Goal: Download file/media

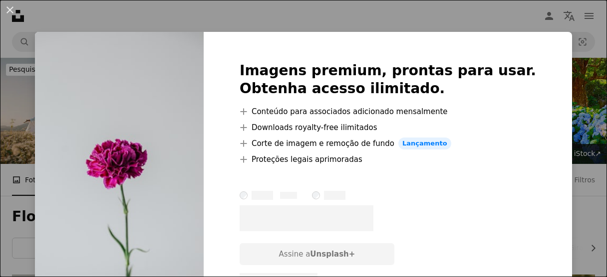
scroll to position [7386, 0]
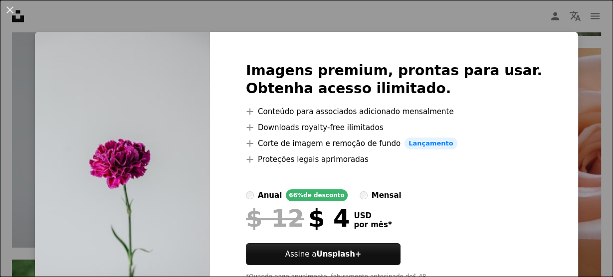
click at [551, 109] on div "An X shape Imagens premium, prontas para usar. Obtenha acesso ilimitado. A plus…" at bounding box center [306, 138] width 613 height 277
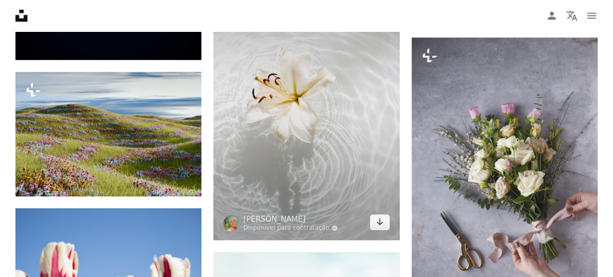
scroll to position [8065, 0]
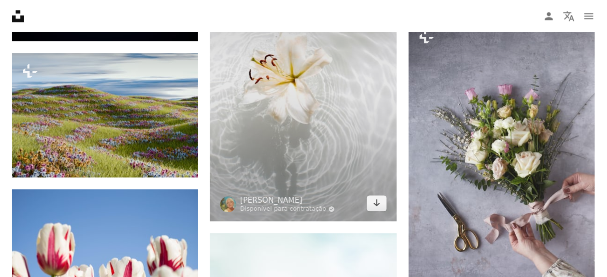
click at [282, 102] on img at bounding box center [303, 82] width 186 height 279
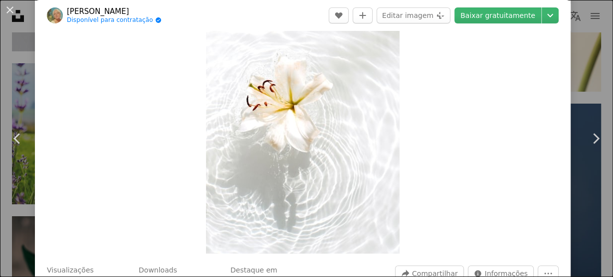
scroll to position [80, 0]
click at [574, 46] on div "An X shape Chevron left Chevron right [PERSON_NAME] Disponível para contratação…" at bounding box center [306, 138] width 613 height 277
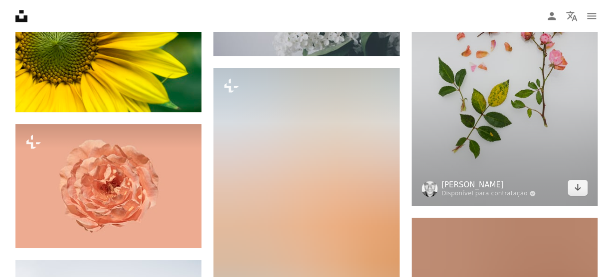
scroll to position [10261, 0]
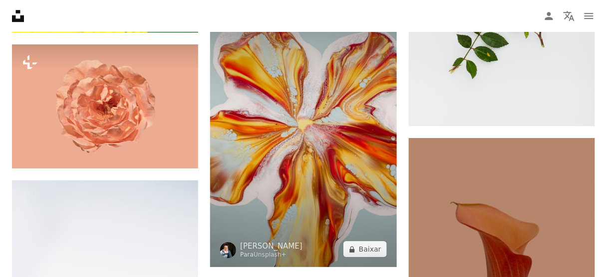
click at [290, 144] on img at bounding box center [303, 127] width 186 height 279
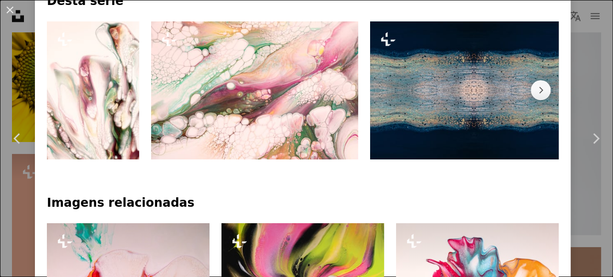
scroll to position [559, 0]
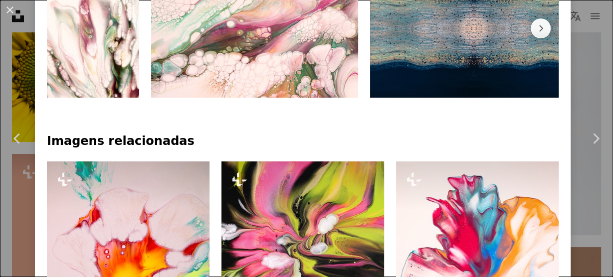
click at [300, 72] on img at bounding box center [255, 29] width 208 height 138
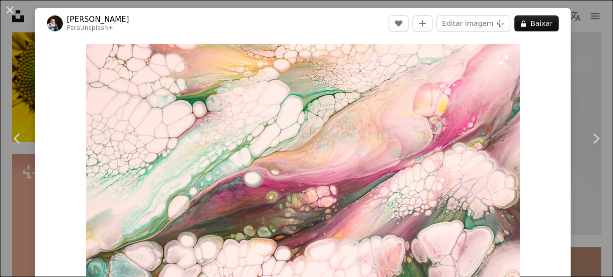
click at [210, 105] on img "Ampliar esta imagem" at bounding box center [303, 188] width 434 height 289
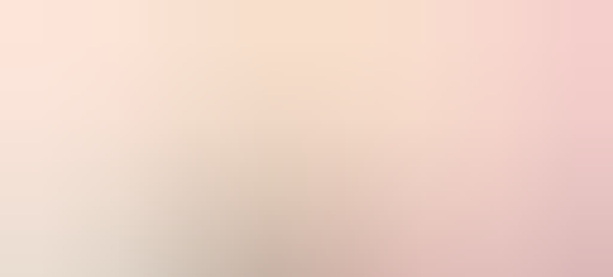
scroll to position [62, 0]
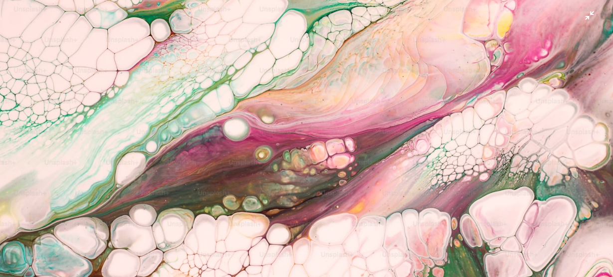
click at [266, 112] on img "Diminuir esta imagem" at bounding box center [307, 143] width 614 height 410
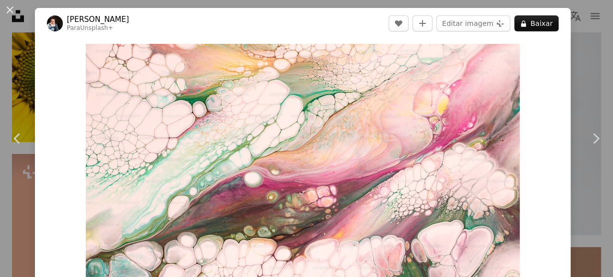
scroll to position [44, 0]
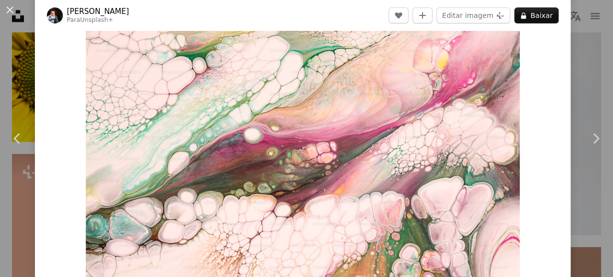
click at [266, 112] on img "Ampliar esta imagem" at bounding box center [303, 144] width 434 height 289
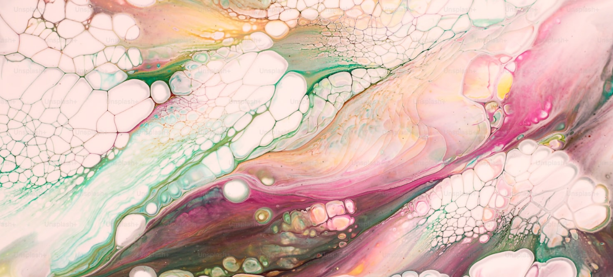
scroll to position [62, 0]
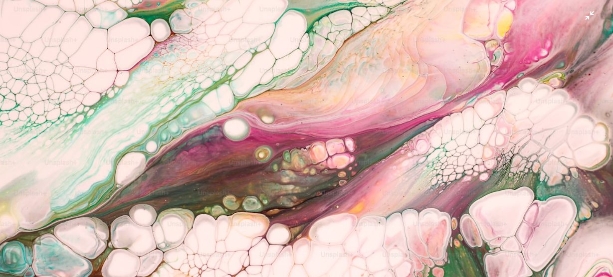
click at [292, 118] on img "Diminuir esta imagem" at bounding box center [307, 143] width 614 height 410
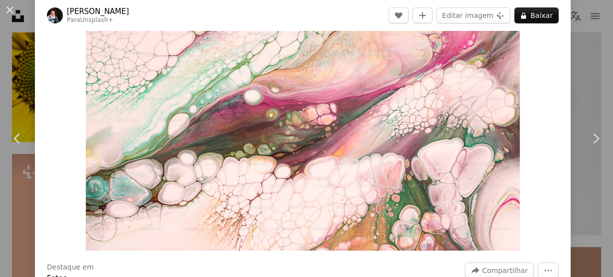
scroll to position [124, 0]
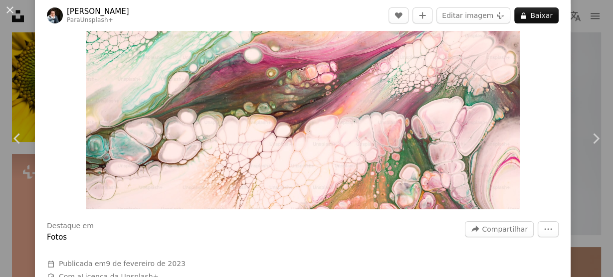
click at [395, 124] on img "Ampliar esta imagem" at bounding box center [303, 64] width 434 height 289
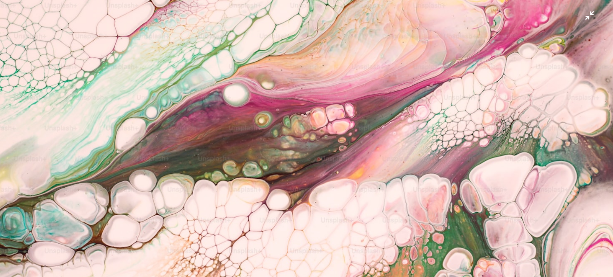
scroll to position [82, 0]
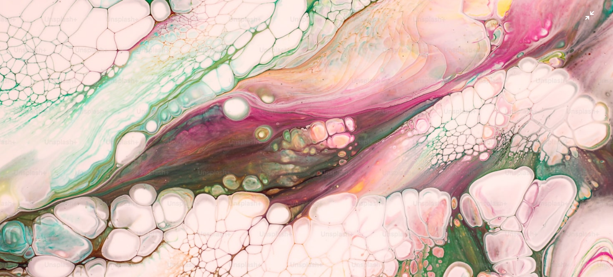
click at [425, 163] on img "Diminuir esta imagem" at bounding box center [307, 122] width 614 height 410
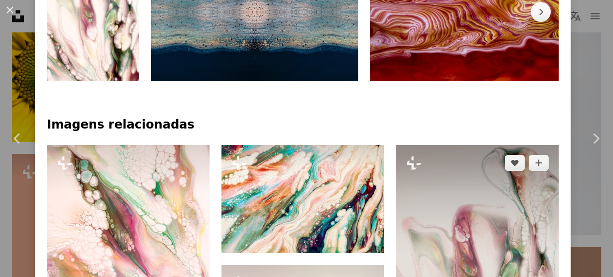
scroll to position [735, 0]
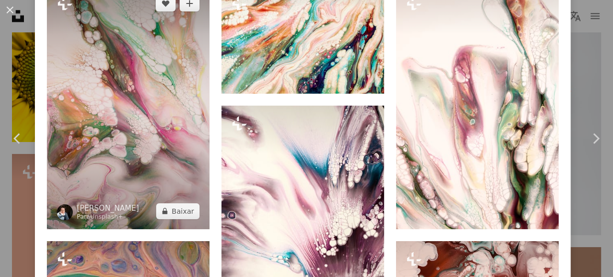
click at [200, 158] on img at bounding box center [128, 108] width 163 height 244
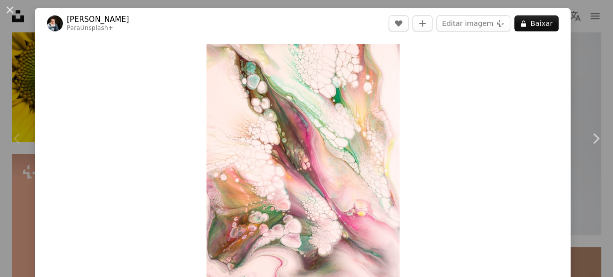
drag, startPoint x: 125, startPoint y: 22, endPoint x: 65, endPoint y: 22, distance: 59.9
click at [65, 21] on header "[PERSON_NAME] Para Unsplash+ A heart A plus sign Editar imagem Plus sign for Un…" at bounding box center [303, 23] width 536 height 31
copy link "[PERSON_NAME]"
click at [590, 81] on div "An X shape Chevron left Chevron right [PERSON_NAME] Para Unsplash+ A heart A pl…" at bounding box center [306, 138] width 613 height 277
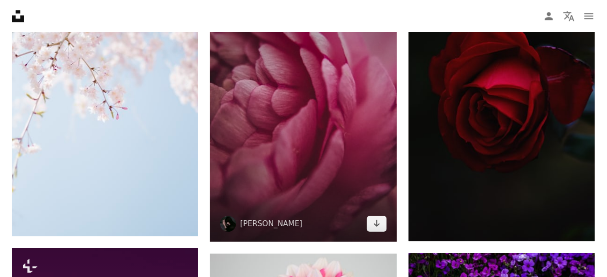
scroll to position [12017, 0]
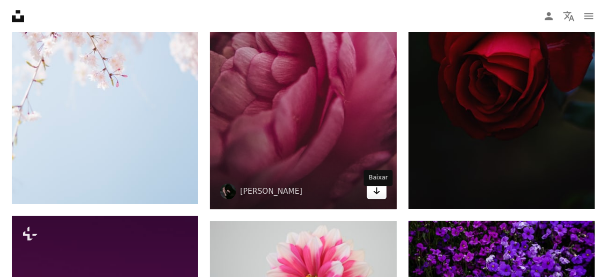
click at [379, 197] on icon "Arrow pointing down" at bounding box center [377, 191] width 8 height 12
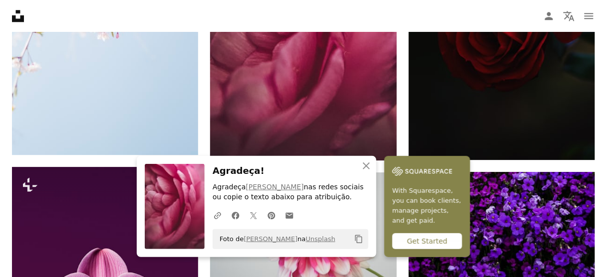
scroll to position [12177, 0]
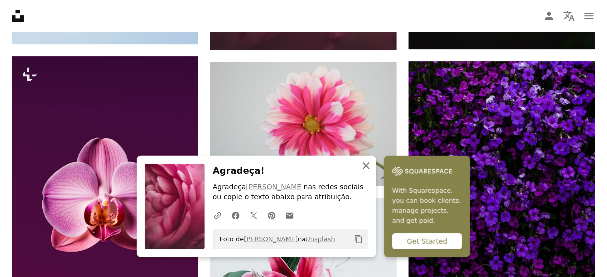
click at [367, 166] on icon "button" at bounding box center [366, 166] width 7 height 7
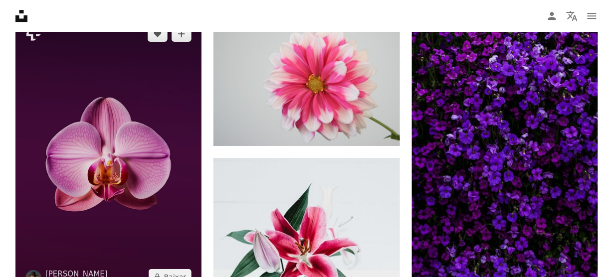
scroll to position [12217, 0]
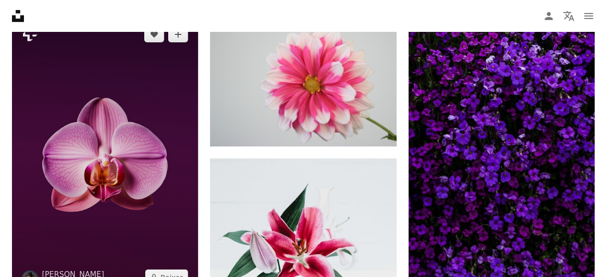
click at [151, 138] on img at bounding box center [105, 155] width 186 height 279
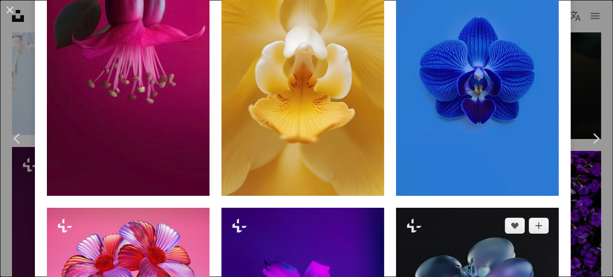
scroll to position [719, 0]
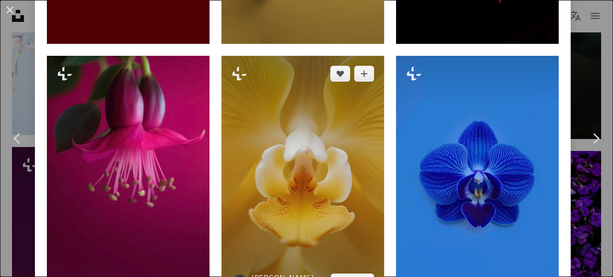
click at [339, 109] on img at bounding box center [303, 178] width 163 height 244
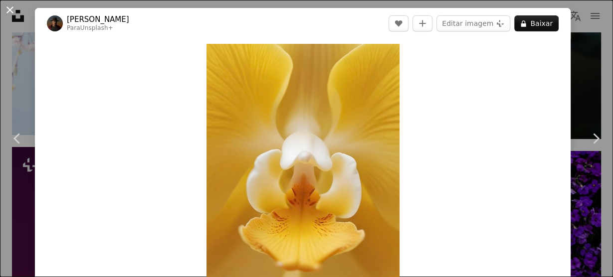
click at [14, 15] on button "An X shape" at bounding box center [10, 10] width 12 height 12
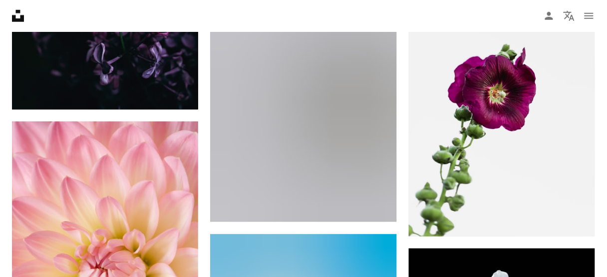
scroll to position [75, 0]
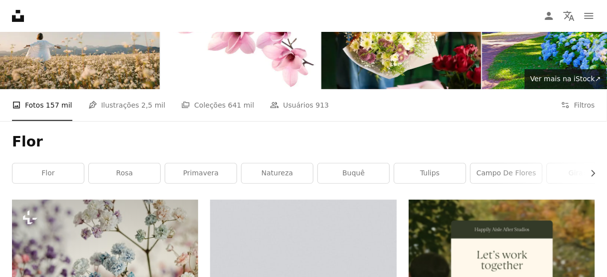
click at [43, 147] on h1 "Flor" at bounding box center [303, 142] width 583 height 18
click at [28, 135] on h1 "Flor" at bounding box center [303, 142] width 583 height 18
click at [14, 12] on icon "Unsplash logo Página inicial da Unsplash" at bounding box center [18, 16] width 20 height 20
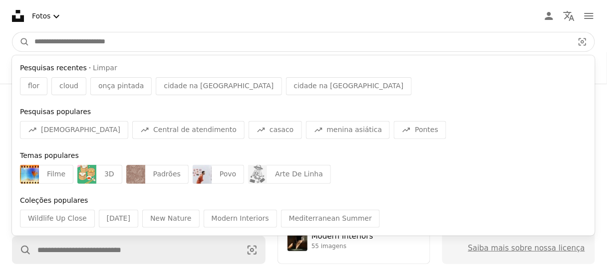
click at [160, 45] on input "Pesquise conteúdo visual em todo o site" at bounding box center [299, 41] width 541 height 19
paste input "**********"
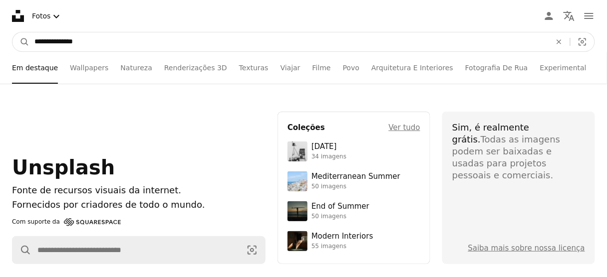
type input "**********"
click at [12, 32] on button "A magnifying glass" at bounding box center [20, 41] width 17 height 19
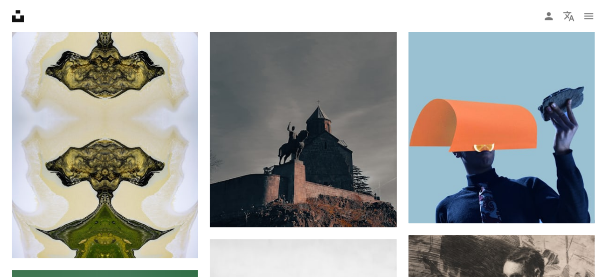
scroll to position [559, 0]
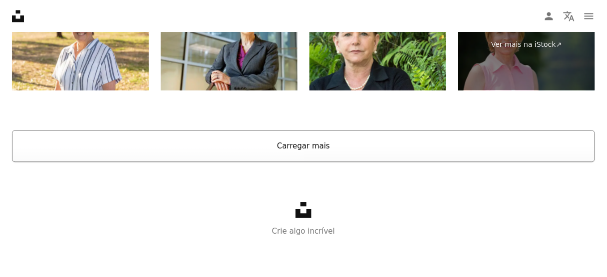
click at [285, 143] on button "Carregar mais" at bounding box center [303, 146] width 583 height 32
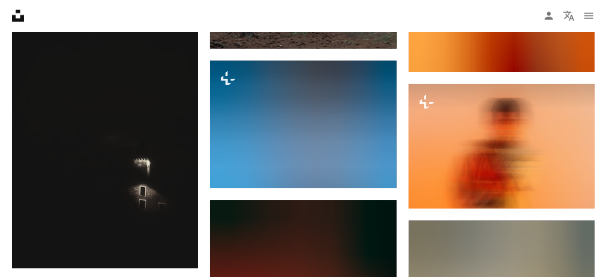
scroll to position [9974, 0]
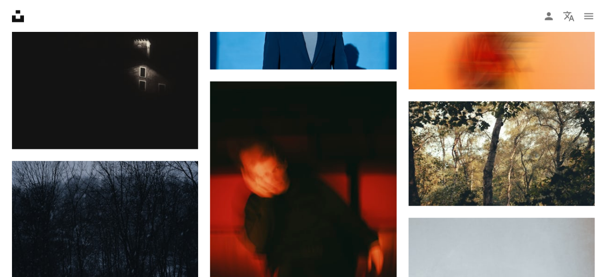
click at [20, 18] on icon at bounding box center [18, 16] width 12 height 12
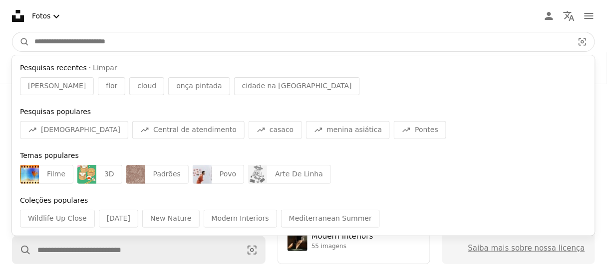
click at [172, 46] on input "Pesquise conteúdo visual em todo o site" at bounding box center [299, 41] width 541 height 19
click at [143, 39] on input "Pesquise conteúdo visual em todo o site" at bounding box center [299, 41] width 541 height 19
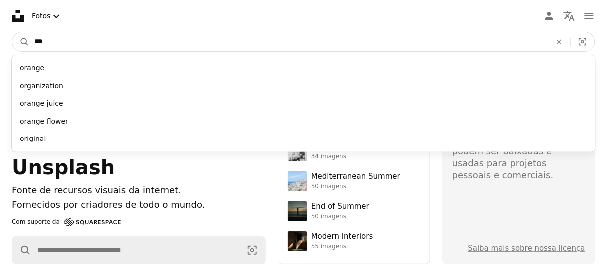
type input "****"
click button "A magnifying glass" at bounding box center [20, 41] width 17 height 19
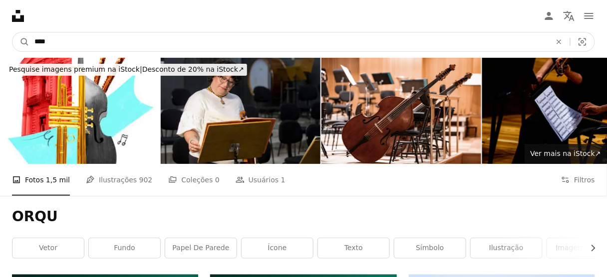
click at [143, 39] on input "****" at bounding box center [288, 41] width 519 height 19
type input "********"
click button "A magnifying glass" at bounding box center [20, 41] width 17 height 19
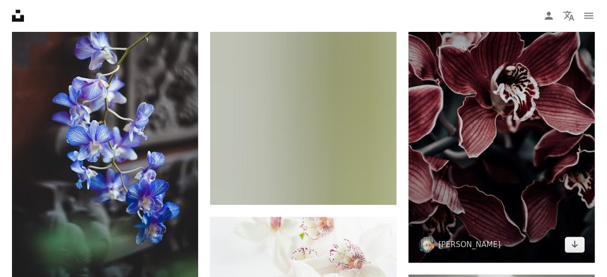
scroll to position [1317, 0]
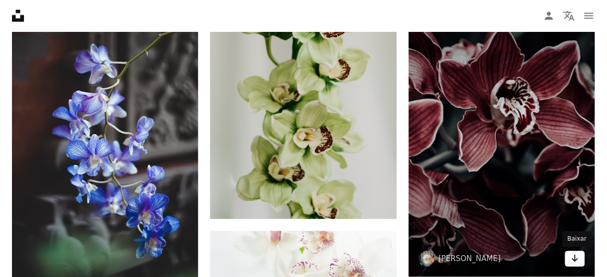
click at [581, 258] on link "Arrow pointing down" at bounding box center [575, 260] width 20 height 16
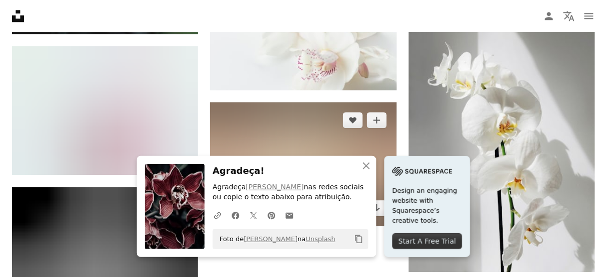
scroll to position [1597, 0]
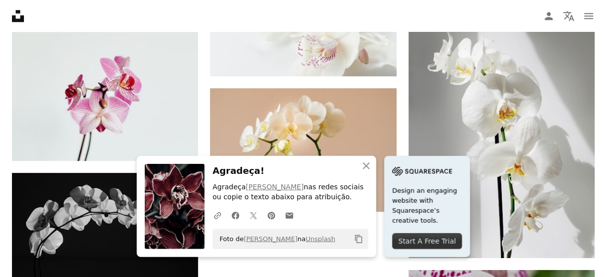
click at [209, 21] on nav "Unsplash logo Página inicial da Unsplash A photo Pen Tool A compass A stack of …" at bounding box center [303, 16] width 607 height 32
click at [367, 163] on icon "An X shape" at bounding box center [366, 166] width 12 height 12
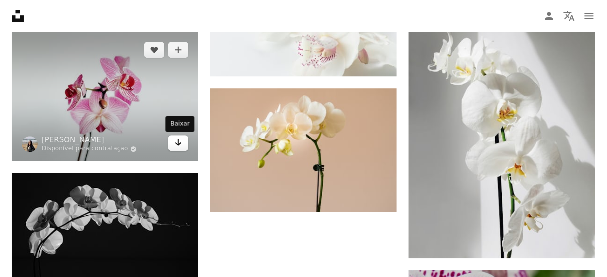
click at [176, 146] on icon "Arrow pointing down" at bounding box center [178, 143] width 8 height 12
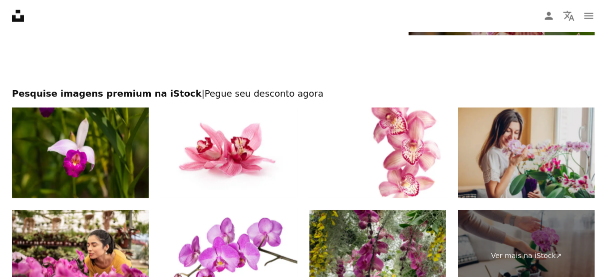
scroll to position [2196, 0]
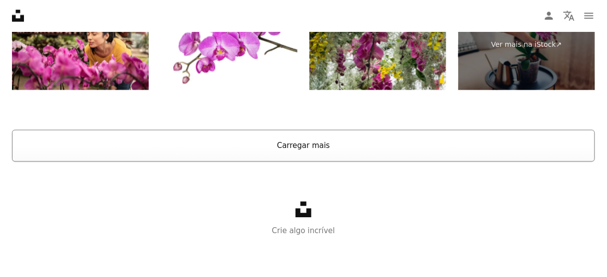
click at [315, 142] on button "Carregar mais" at bounding box center [303, 146] width 583 height 32
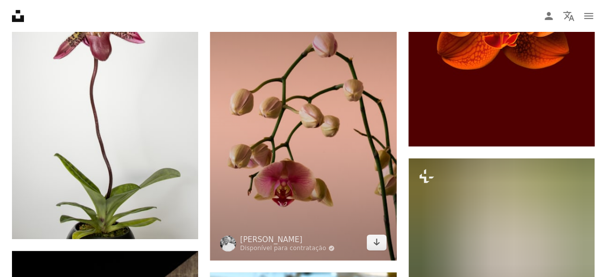
scroll to position [2763, 0]
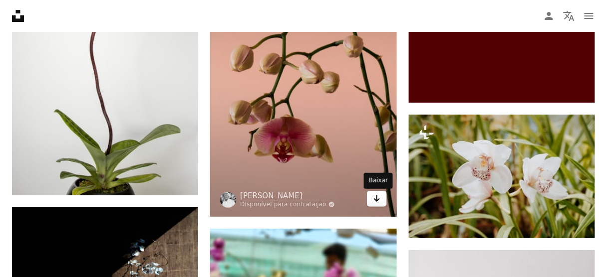
click at [380, 203] on icon "Arrow pointing down" at bounding box center [377, 199] width 8 height 12
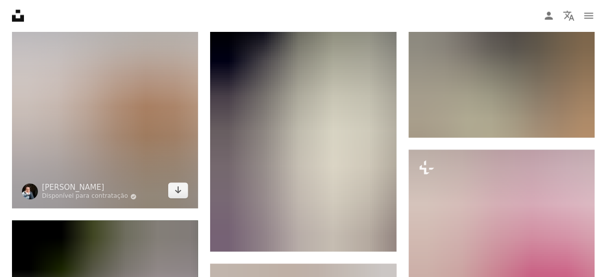
scroll to position [3322, 0]
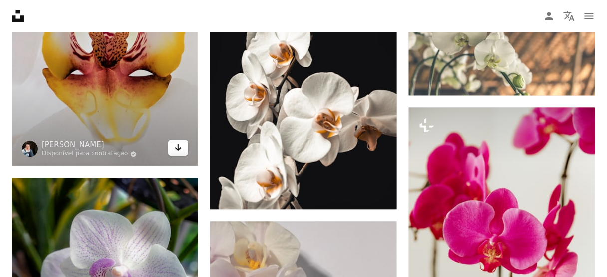
click at [176, 156] on link "Arrow pointing down" at bounding box center [178, 148] width 20 height 16
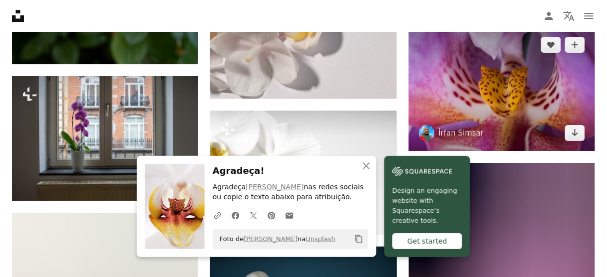
scroll to position [3681, 0]
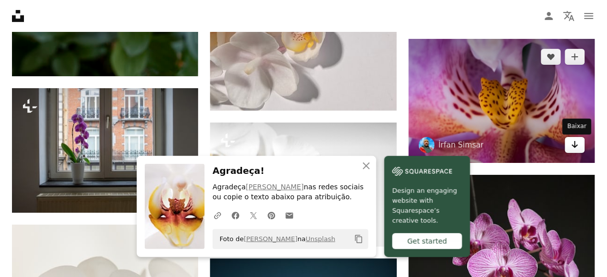
click at [577, 149] on icon "Arrow pointing down" at bounding box center [575, 145] width 8 height 12
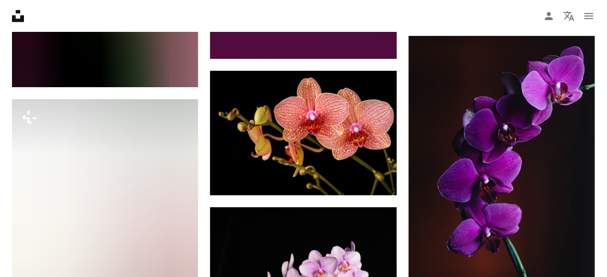
scroll to position [0, 0]
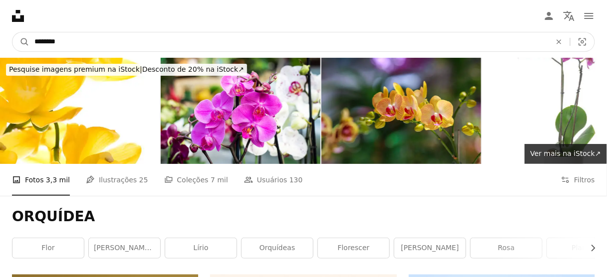
click at [132, 37] on input "********" at bounding box center [288, 41] width 519 height 19
click at [583, 43] on icon "Pesquisa visual" at bounding box center [582, 41] width 7 height 7
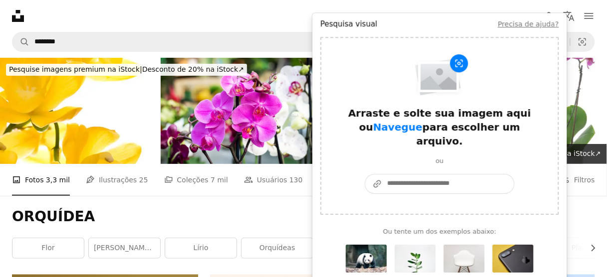
click at [440, 175] on input "A URL sharing icon (chains) [PERSON_NAME] imagem ou um URL" at bounding box center [448, 184] width 132 height 19
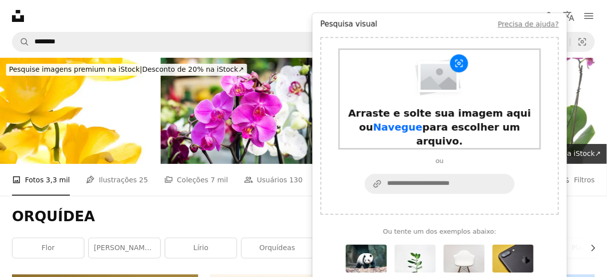
click at [387, 129] on span "Navegue" at bounding box center [397, 127] width 49 height 12
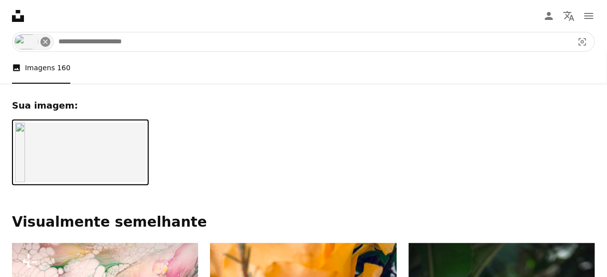
click at [46, 40] on icon "Pesquise conteúdo visual em todo o site" at bounding box center [45, 41] width 4 height 4
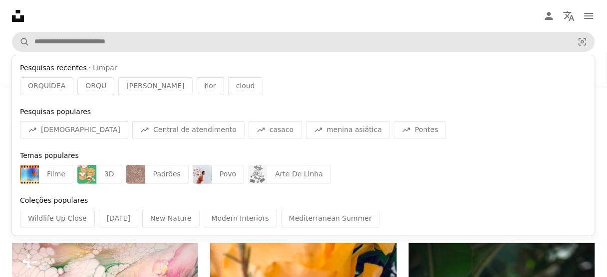
click at [9, 15] on icon "Unsplash logo Página inicial da Unsplash" at bounding box center [18, 16] width 20 height 20
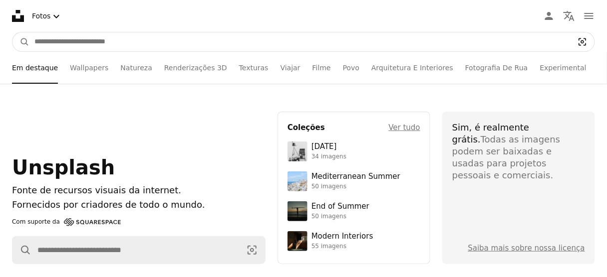
click at [582, 43] on icon "Visual search" at bounding box center [582, 42] width 24 height 10
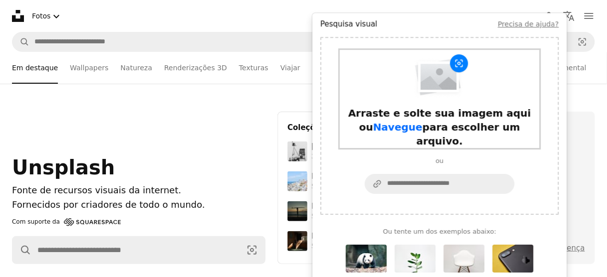
click at [383, 129] on span "Navegue" at bounding box center [397, 127] width 49 height 12
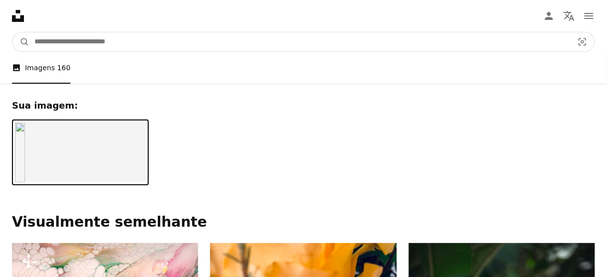
click at [88, 48] on input "Pesquise conteúdo visual em todo o site" at bounding box center [299, 41] width 541 height 19
type input "**********"
click button "A magnifying glass" at bounding box center [20, 41] width 17 height 19
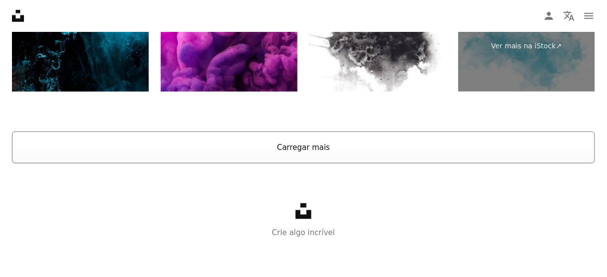
scroll to position [2108, 0]
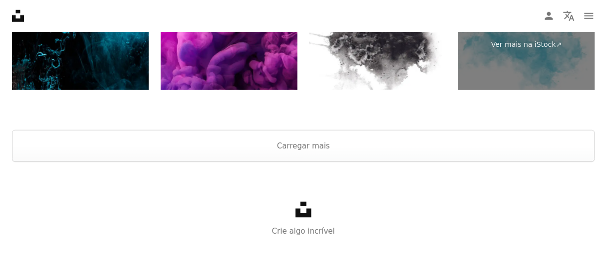
click at [351, 166] on div "Unsplash logo Crie algo incrível" at bounding box center [303, 219] width 607 height 115
click at [350, 163] on div "Unsplash logo Crie algo incrível" at bounding box center [303, 219] width 607 height 115
click at [386, 150] on button "Carregar mais" at bounding box center [303, 146] width 583 height 32
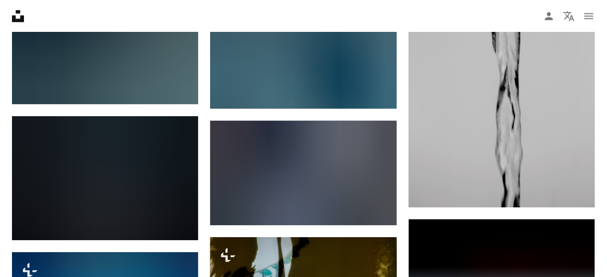
scroll to position [22150, 0]
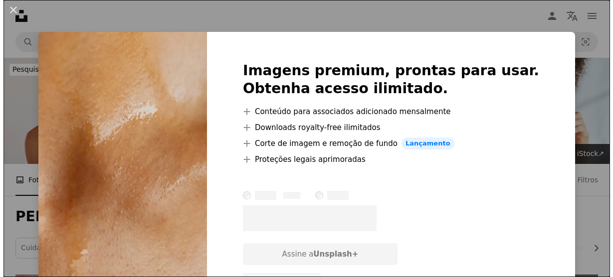
scroll to position [838, 0]
